Goal: Transaction & Acquisition: Purchase product/service

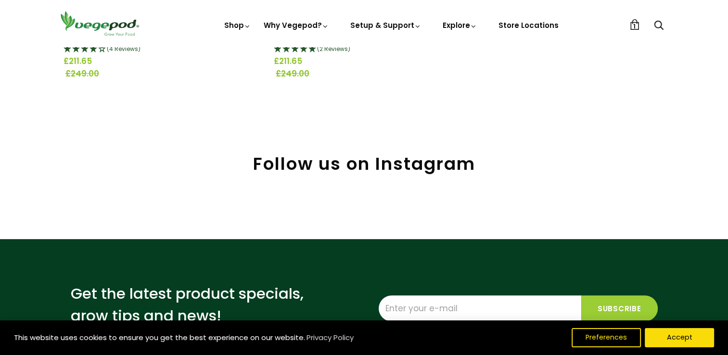
scroll to position [192, 0]
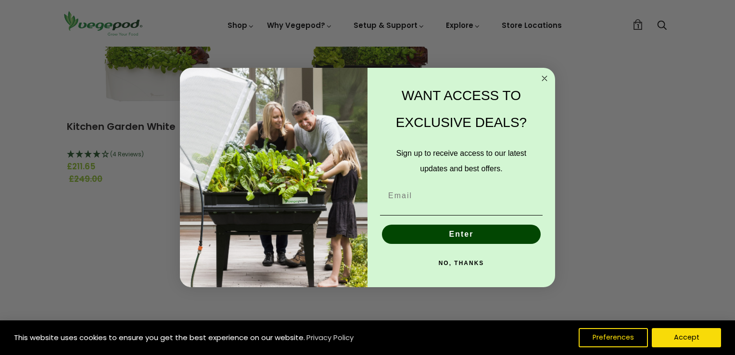
drag, startPoint x: 546, startPoint y: 76, endPoint x: 543, endPoint y: 83, distance: 7.8
click at [546, 77] on icon "Close dialog" at bounding box center [544, 78] width 5 height 5
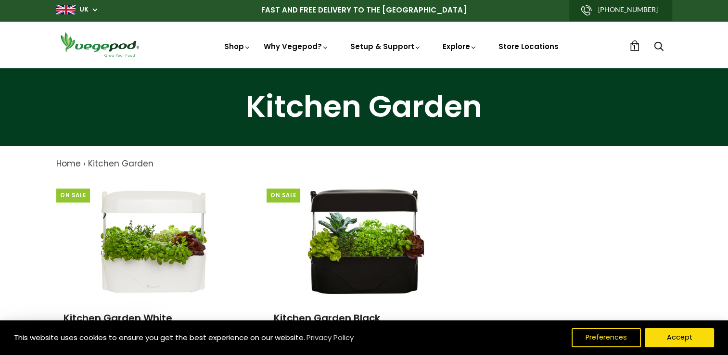
scroll to position [0, 0]
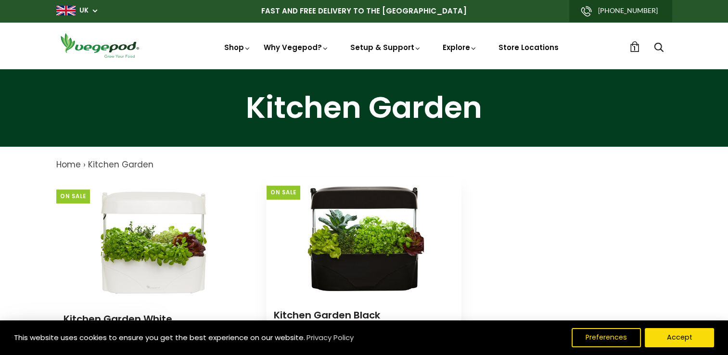
click at [351, 250] on img at bounding box center [364, 237] width 120 height 120
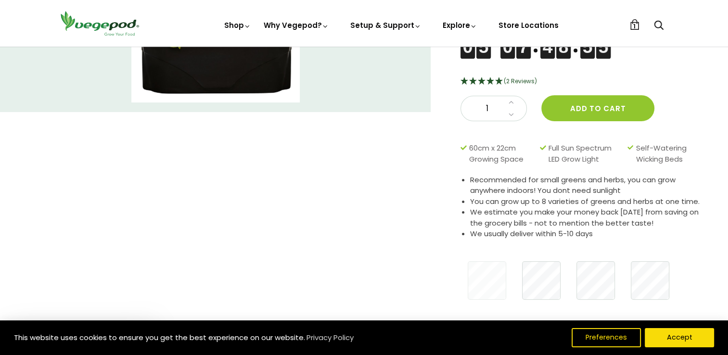
scroll to position [48, 0]
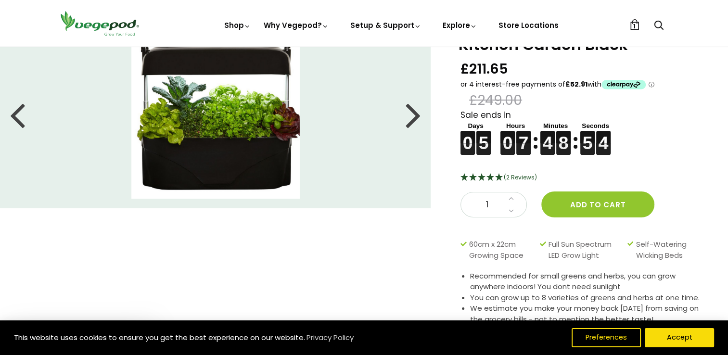
click at [417, 117] on div at bounding box center [413, 114] width 15 height 43
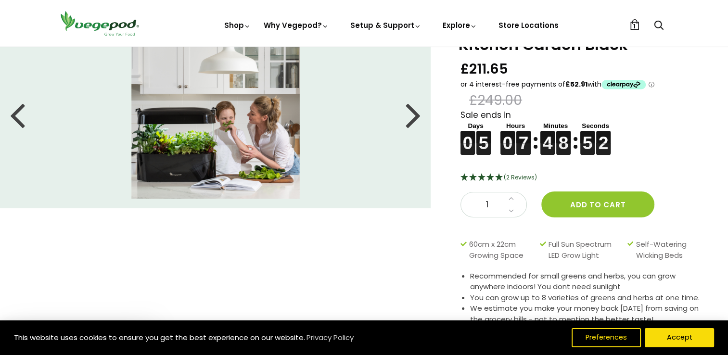
click at [417, 117] on div at bounding box center [413, 114] width 15 height 43
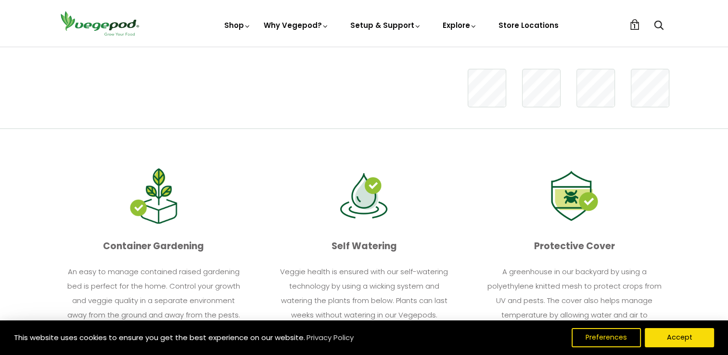
scroll to position [192, 0]
